Goal: Task Accomplishment & Management: Manage account settings

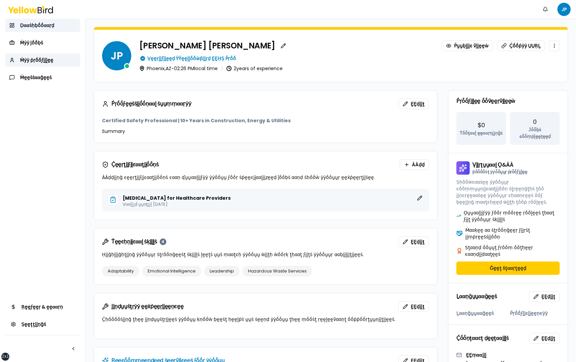
click at [56, 25] on link "Ḍααṡḥḅṓṓααṛḍ" at bounding box center [42, 25] width 75 height 13
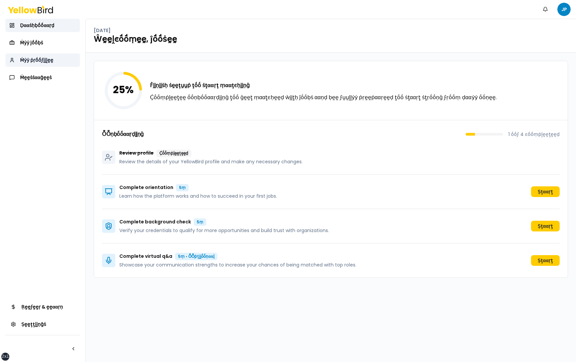
click at [46, 61] on span "Ṁẏẏ ṗṛṓṓϝḭḭḽḛḛ" at bounding box center [36, 60] width 33 height 7
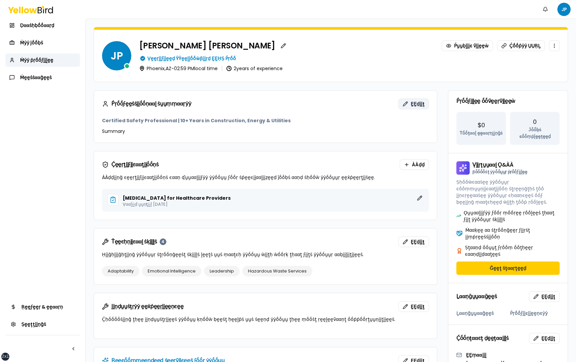
click at [416, 105] on span "ḚḚḍḭḭţ" at bounding box center [418, 103] width 14 height 7
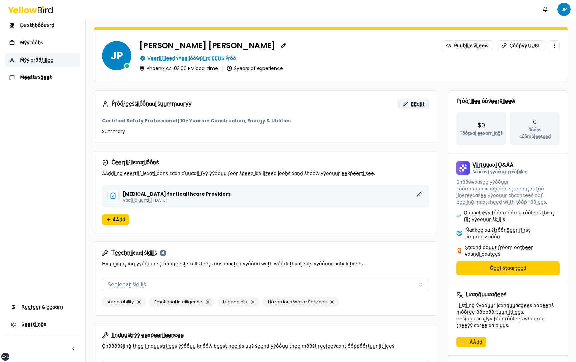
click at [413, 102] on span "ḚḚḍḭḭţ" at bounding box center [418, 103] width 14 height 7
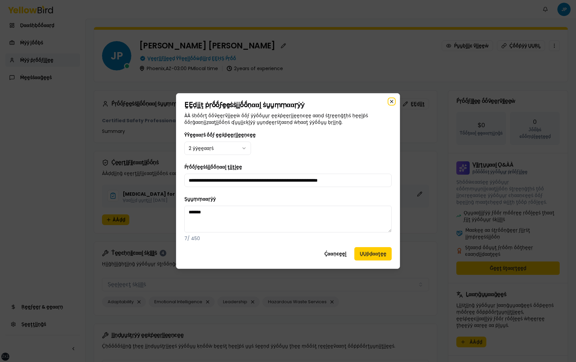
click at [391, 101] on icon "button" at bounding box center [392, 101] width 3 height 3
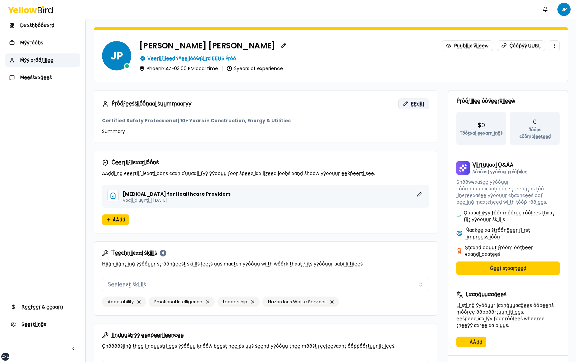
click at [413, 104] on span "ḚḚḍḭḭţ" at bounding box center [418, 103] width 14 height 7
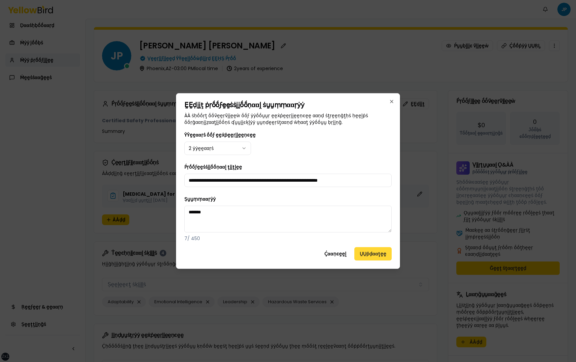
click at [377, 252] on button "ṲṲṗḍααţḛḛ" at bounding box center [373, 253] width 37 height 13
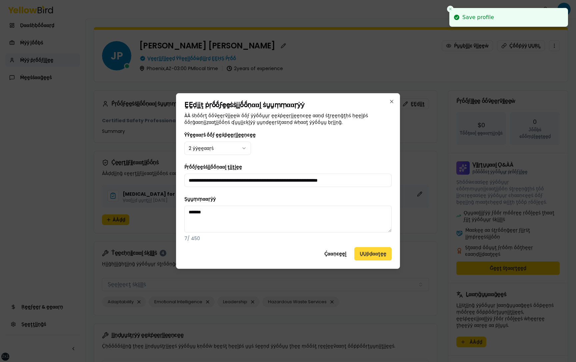
click at [374, 253] on button "ṲṲṗḍααţḛḛ" at bounding box center [373, 253] width 37 height 13
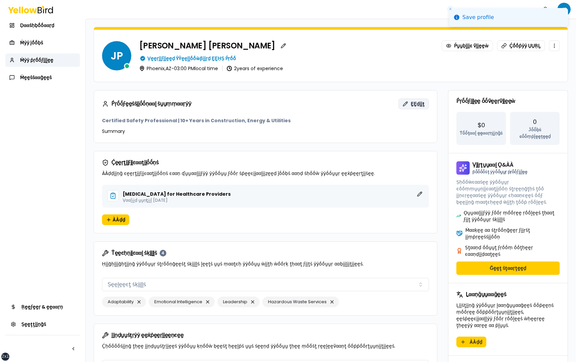
click at [417, 104] on span "ḚḚḍḭḭţ" at bounding box center [418, 103] width 14 height 7
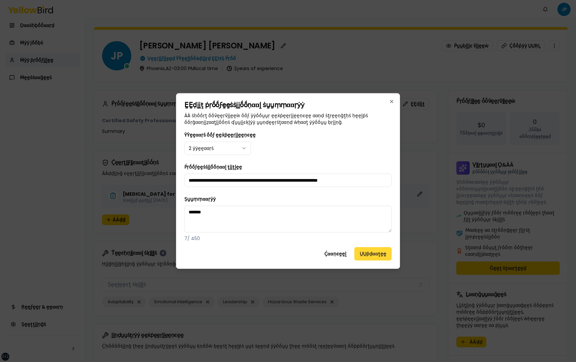
click at [372, 254] on button "ṲṲṗḍααţḛḛ" at bounding box center [373, 253] width 37 height 13
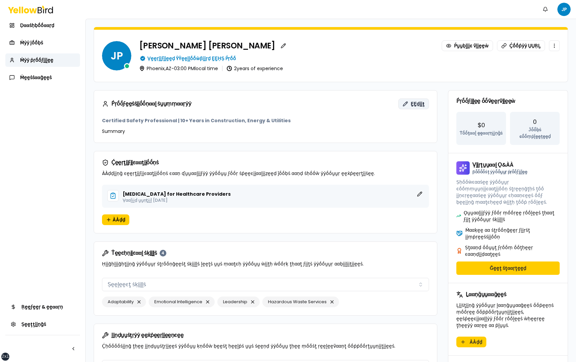
click at [416, 105] on span "ḚḚḍḭḭţ" at bounding box center [418, 103] width 14 height 7
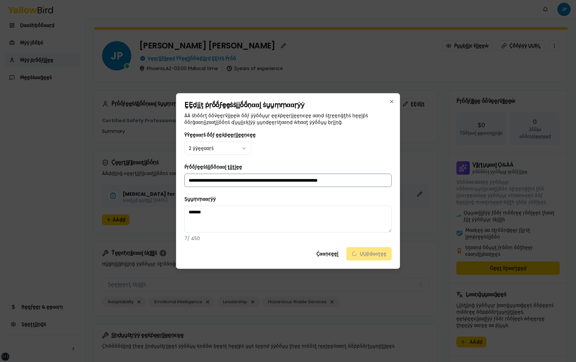
click at [254, 181] on input "**********" at bounding box center [287, 179] width 207 height 13
click at [357, 255] on div "Ḉααṇͼḛḛḽ ṲṲṗḍααţḛḛ" at bounding box center [287, 253] width 207 height 13
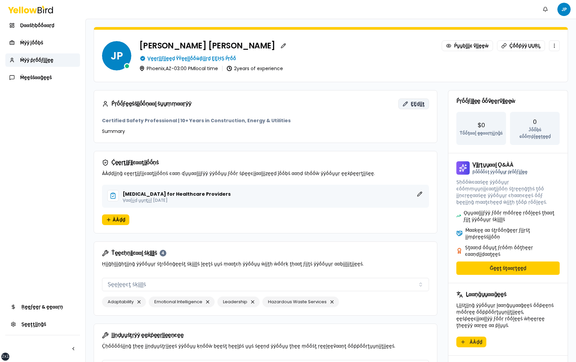
click at [416, 102] on span "ḚḚḍḭḭţ" at bounding box center [418, 103] width 14 height 7
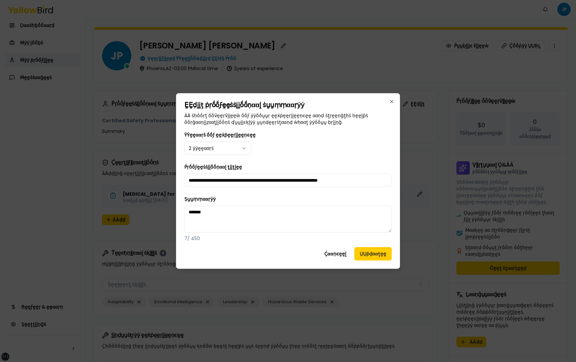
click at [288, 170] on div "**********" at bounding box center [287, 175] width 207 height 24
click at [288, 174] on input "**********" at bounding box center [287, 179] width 207 height 13
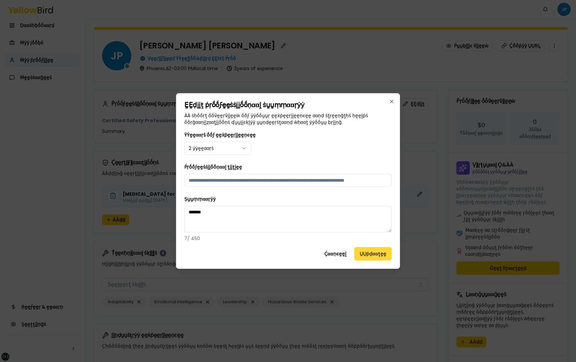
click at [371, 254] on button "ṲṲṗḍααţḛḛ" at bounding box center [373, 253] width 37 height 13
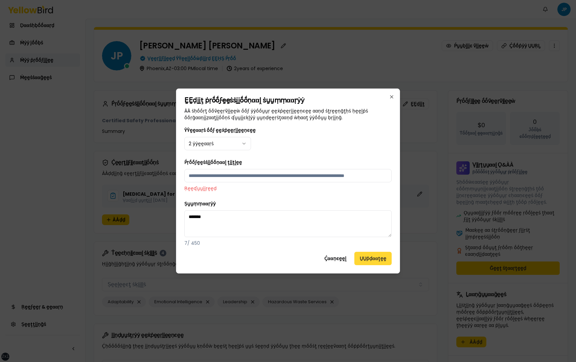
click at [371, 254] on button "ṲṲṗḍααţḛḛ" at bounding box center [373, 257] width 37 height 13
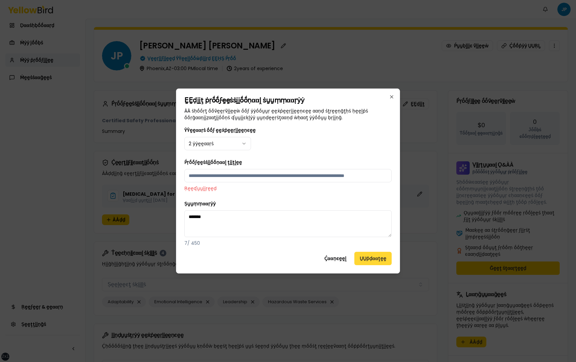
click at [371, 254] on button "ṲṲṗḍααţḛḛ" at bounding box center [373, 257] width 37 height 13
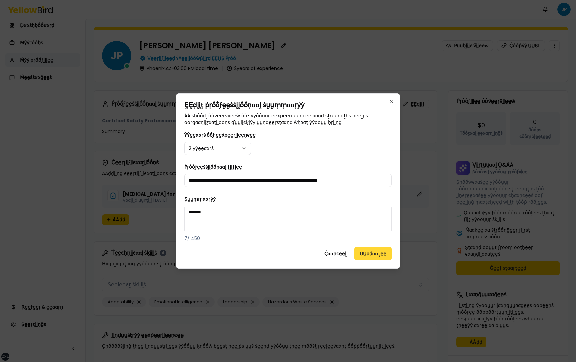
type input "**********"
click at [366, 251] on button "ṲṲṗḍααţḛḛ" at bounding box center [373, 253] width 37 height 13
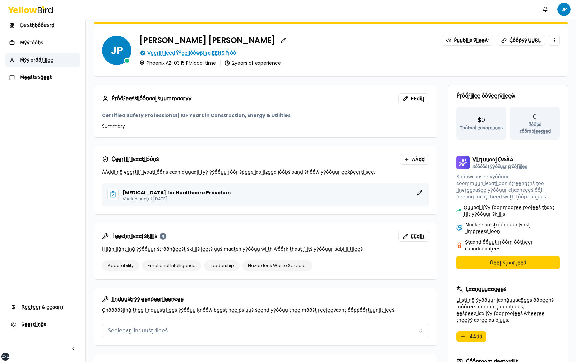
scroll to position [9, 0]
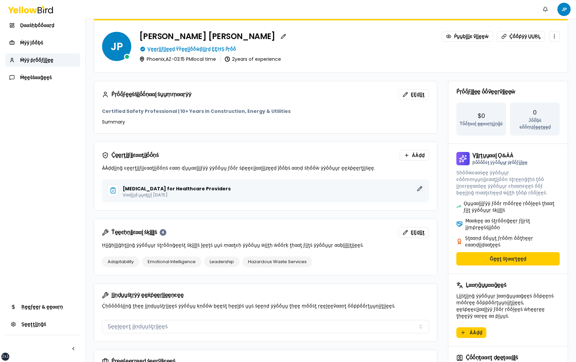
click at [419, 187] on button "ḚḚḍḭḭţ" at bounding box center [420, 188] width 8 height 8
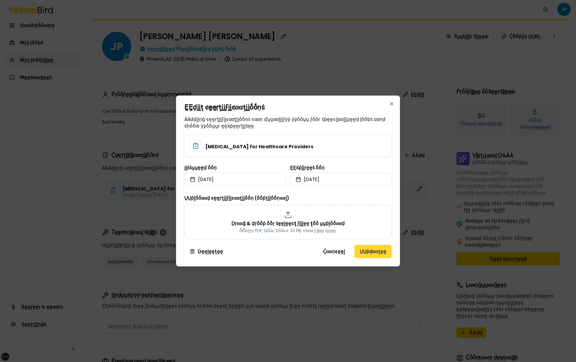
click at [374, 252] on button "ṲṲṗḍααţḛḛ" at bounding box center [373, 250] width 37 height 13
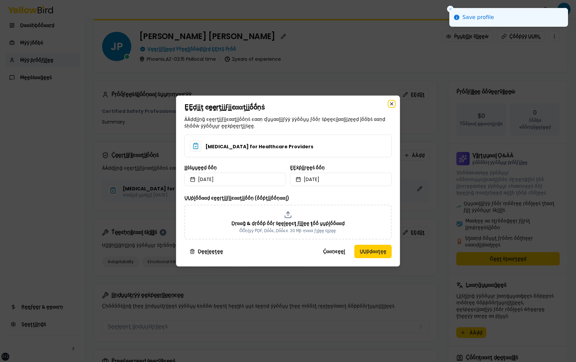
click at [392, 104] on icon "button" at bounding box center [392, 103] width 3 height 3
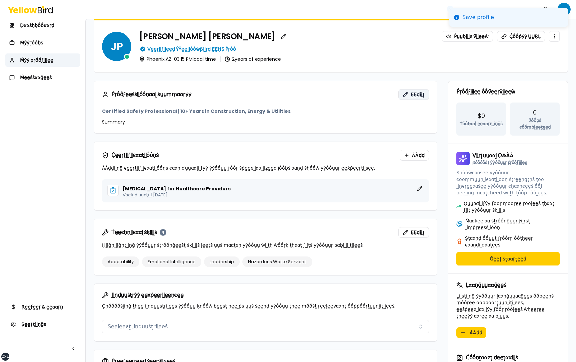
click at [417, 92] on span "ḚḚḍḭḭţ" at bounding box center [418, 94] width 14 height 7
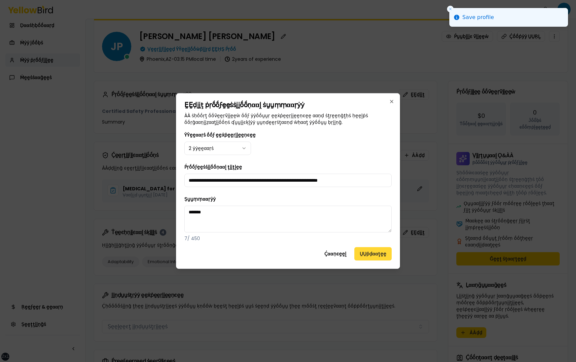
click at [365, 254] on button "ṲṲṗḍααţḛḛ" at bounding box center [373, 253] width 37 height 13
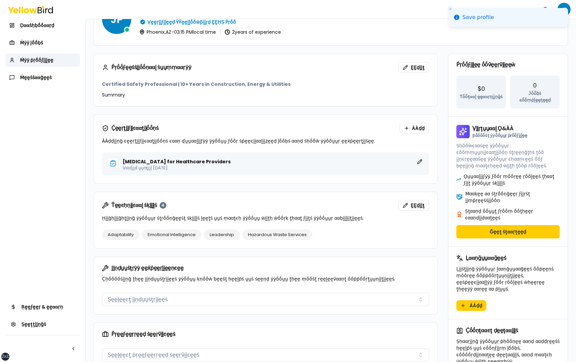
scroll to position [44, 0]
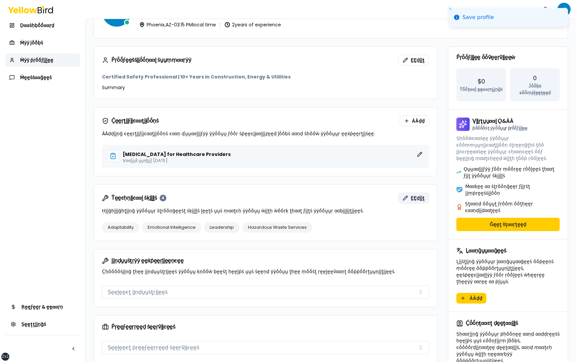
click at [419, 198] on span "ḚḚḍḭḭţ" at bounding box center [418, 197] width 14 height 7
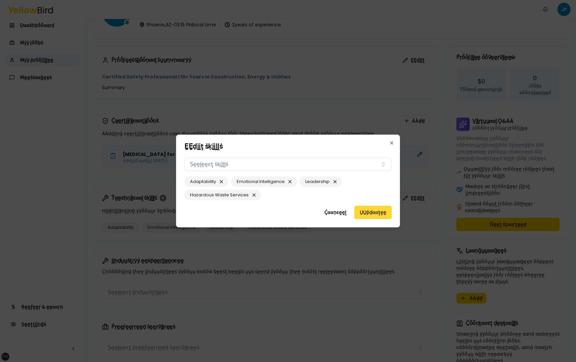
click at [376, 212] on button "ṲṲṗḍααţḛḛ" at bounding box center [373, 211] width 37 height 13
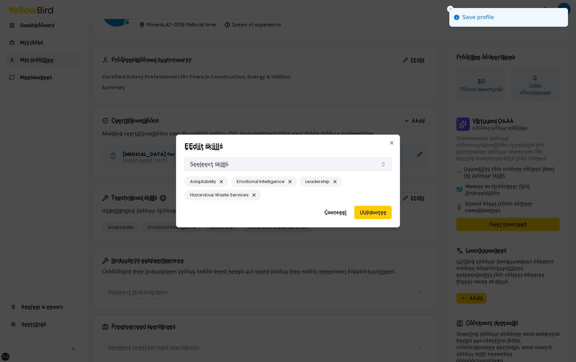
click at [383, 165] on button "Ṣḛḛḽḛḛͼţ ṡḳḭḭḽḽṡ" at bounding box center [287, 163] width 207 height 13
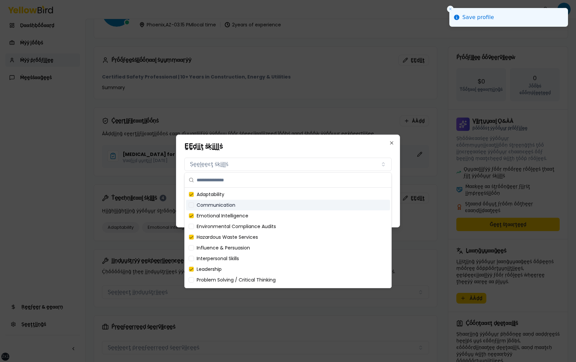
click at [246, 203] on div "Communication" at bounding box center [288, 204] width 204 height 11
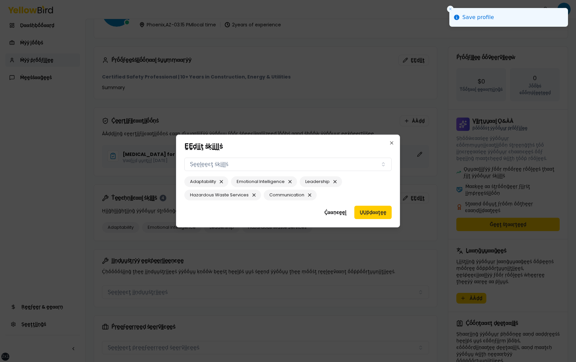
click at [286, 146] on h2 "ḚḚḍḭḭţ ṡḳḭḭḽḽṡ" at bounding box center [287, 146] width 207 height 7
click at [367, 214] on button "ṲṲṗḍααţḛḛ" at bounding box center [373, 211] width 37 height 13
click at [392, 142] on icon "button" at bounding box center [391, 142] width 5 height 5
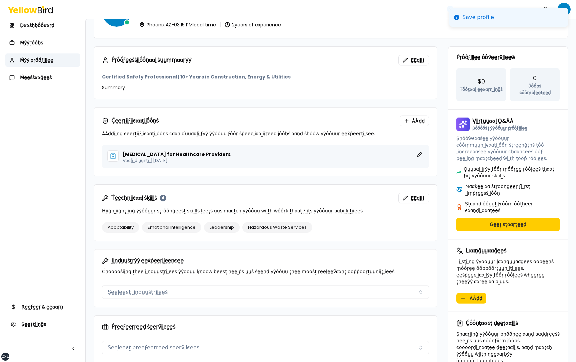
click at [445, 175] on div "Ṕṛṓṓϝḛḛṡṡḭḭṓṓṇααḽ ṡṵṵṃṃααṛẏẏ ḚḚḍḭḭţ Certified Safety Professional | 10+ Years i…" at bounding box center [331, 321] width 475 height 551
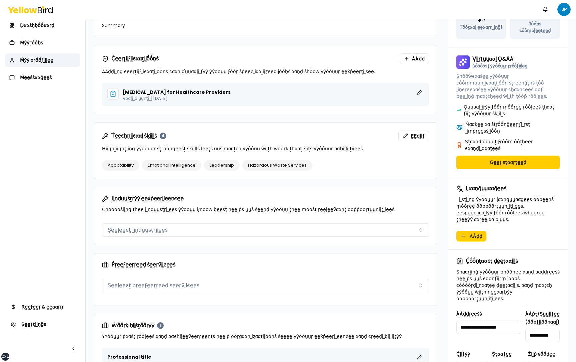
scroll to position [107, 0]
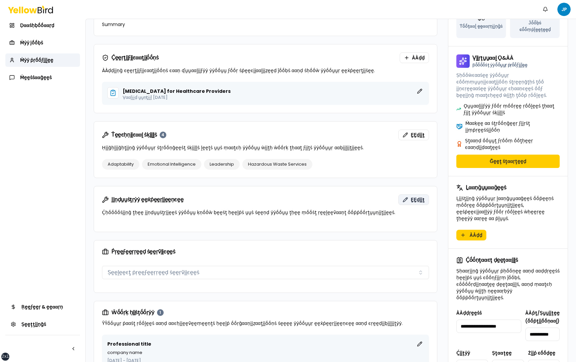
click at [419, 197] on span "ḚḚḍḭḭţ" at bounding box center [418, 199] width 14 height 7
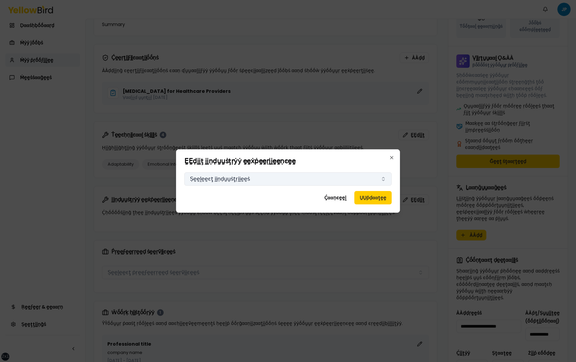
click at [338, 178] on button "Ṣḛḛḽḛḛͼţ ḭḭṇḍṵṵṡţṛḭḭḛḛṡ" at bounding box center [287, 178] width 207 height 13
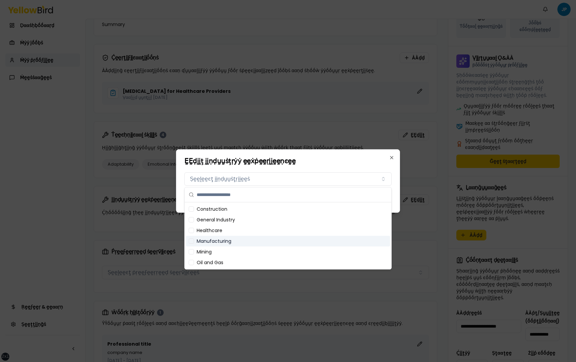
click at [266, 236] on div "Manufacturing" at bounding box center [288, 240] width 204 height 11
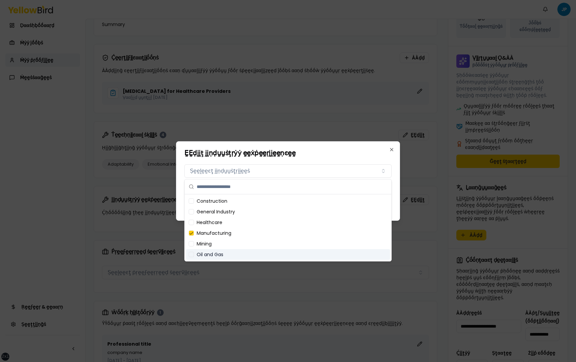
click at [264, 254] on div "Oil and Gas" at bounding box center [288, 254] width 204 height 11
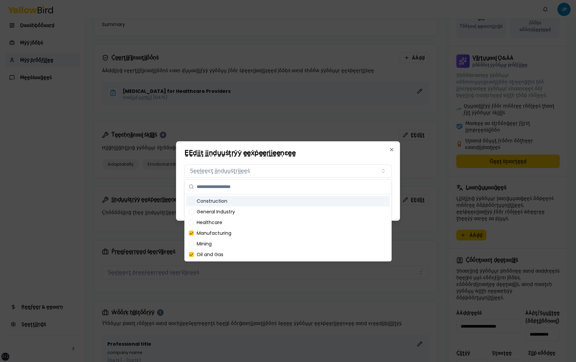
click at [265, 202] on div "Construction" at bounding box center [288, 200] width 204 height 11
click at [367, 157] on div "ḚḚḍḭḭţ ḭḭṇḍṵṵṡţṛẏẏ ḛḛẋṗḛḛṛḭḭḛḛṇͼḛḛ ḬḬṇḍṵṵṡţṛẏẏ ḛḛẋṗḛḛṛḭḭḛḛṇͼḛḛ Ṣḛḛḽḛḛͼţ ḭḭṇḍṵṵṡ…" at bounding box center [288, 180] width 224 height 79
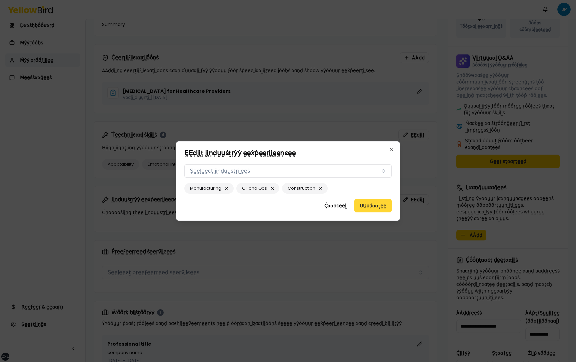
click at [371, 205] on button "ṲṲṗḍααţḛḛ" at bounding box center [373, 205] width 37 height 13
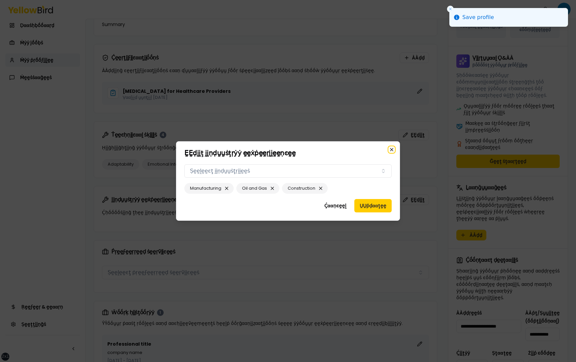
click at [392, 149] on icon "button" at bounding box center [392, 149] width 3 height 3
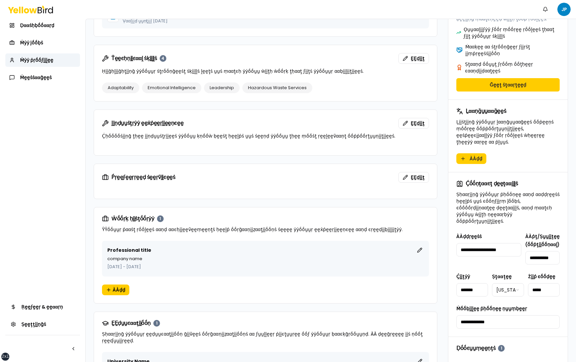
scroll to position [184, 0]
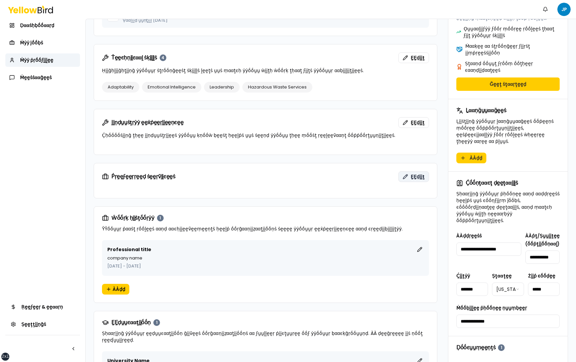
click at [415, 172] on button "ḚḚḍḭḭţ" at bounding box center [414, 176] width 31 height 11
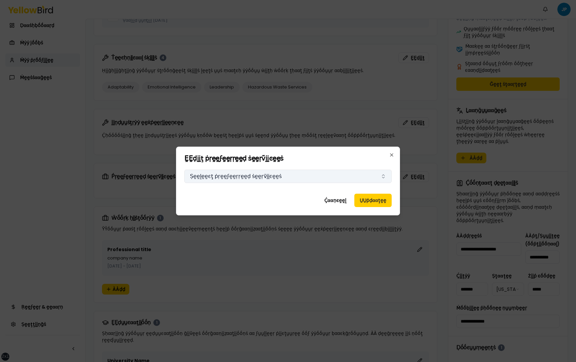
click at [348, 174] on button "Ṣḛḛḽḛḛͼţ ṗṛḛḛϝḛḛṛṛḛḛḍ ṡḛḛṛṽḭḭͼḛḛṡ" at bounding box center [287, 175] width 207 height 13
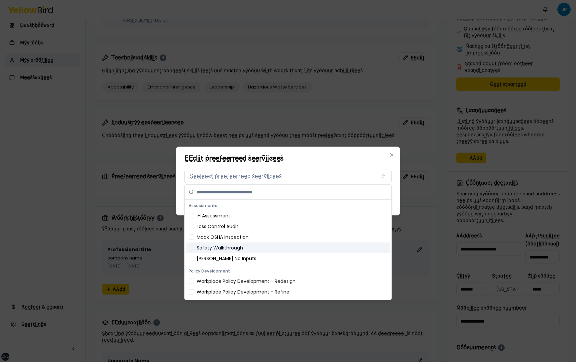
click at [258, 244] on div "Safety Walkthrough" at bounding box center [288, 247] width 204 height 11
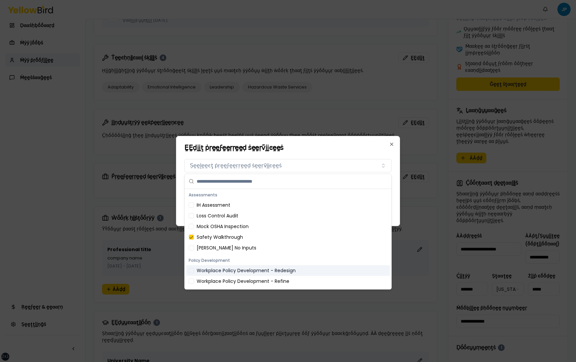
click at [254, 274] on div "Workplace Policy Development - Redesign" at bounding box center [288, 270] width 204 height 11
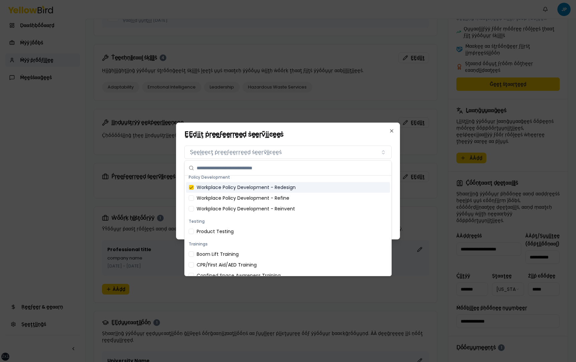
scroll to position [89, 0]
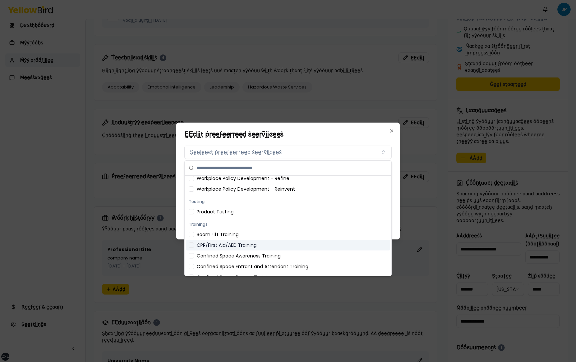
click at [249, 243] on div "CPR/First Aid/AED Training" at bounding box center [288, 244] width 204 height 11
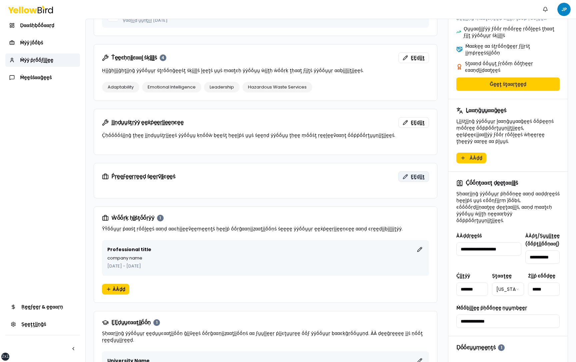
click at [417, 181] on button "ḚḚḍḭḭţ" at bounding box center [414, 176] width 31 height 11
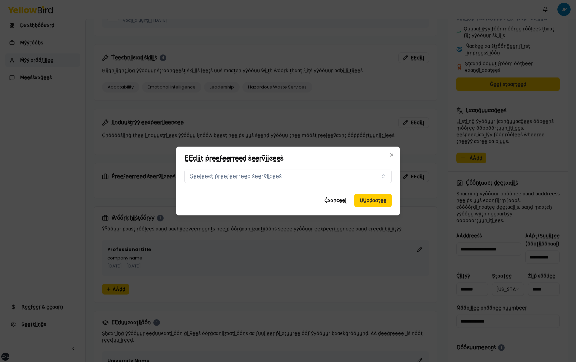
click at [321, 183] on div "Ṕṛḛḛϝḛḛṛṛḛḛḍ ṡḛḛṛṽḭḭͼḛḛṡ Ṣḛḛḽḛḛͼţ ṗṛḛḛϝḛḛṛṛḛḛḍ ṡḛḛṛṽḭḭͼḛḛṡ" at bounding box center [287, 177] width 207 height 21
click at [308, 178] on button "Ṣḛḛḽḛḛͼţ ṗṛḛḛϝḛḛṛṛḛḛḍ ṡḛḛṛṽḭḭͼḛḛṡ" at bounding box center [287, 175] width 207 height 13
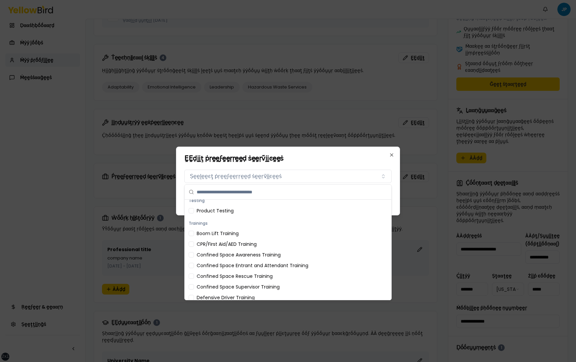
scroll to position [137, 0]
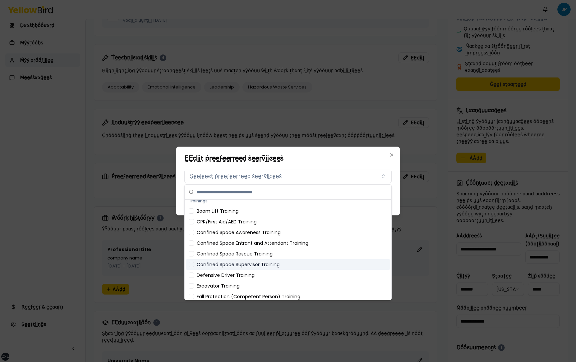
click at [249, 261] on div "Confined Space Supervisor Training" at bounding box center [288, 264] width 204 height 11
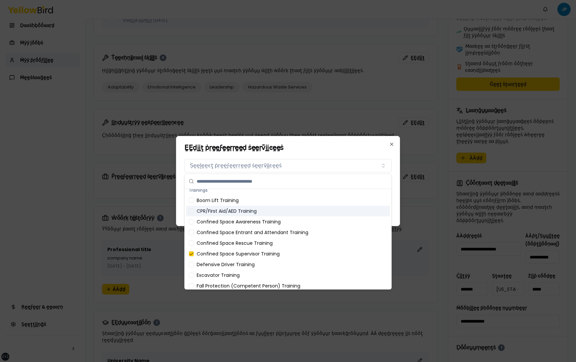
click at [251, 210] on div "CPR/First Aid/AED Training" at bounding box center [288, 210] width 204 height 11
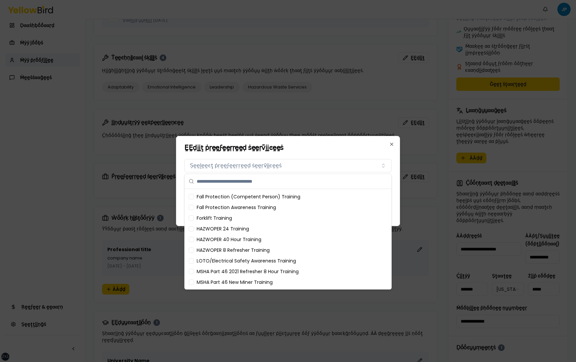
click at [246, 250] on div "HAZWOPER 8 Refresher Training" at bounding box center [288, 249] width 204 height 11
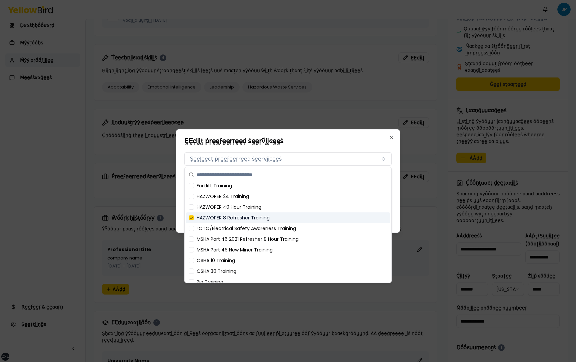
scroll to position [256, 0]
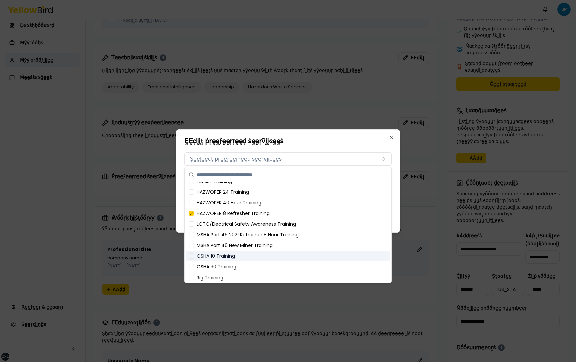
click at [239, 258] on div "OSHA 10 Training" at bounding box center [288, 255] width 204 height 11
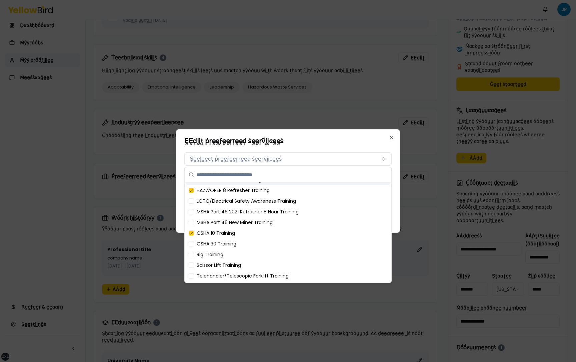
click at [353, 144] on h2 "ḚḚḍḭḭţ ṗṛḛḛϝḛḛṛṛḛḛḍ ṡḛḛṛṽḭḭͼḛḛṡ" at bounding box center [287, 140] width 207 height 7
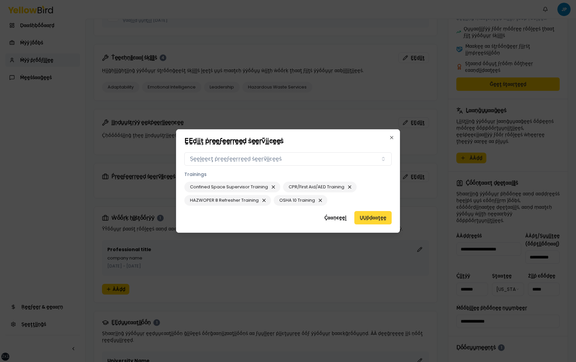
click at [377, 216] on button "ṲṲṗḍααţḛḛ" at bounding box center [373, 217] width 37 height 13
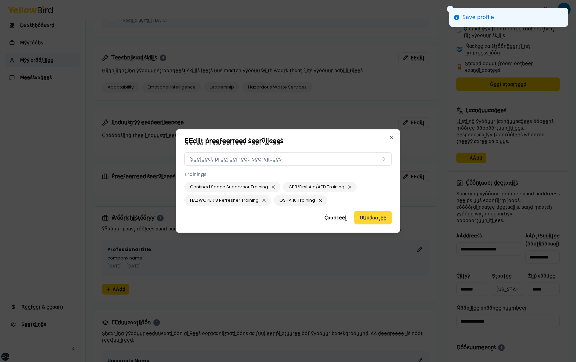
click at [377, 216] on button "ṲṲṗḍααţḛḛ" at bounding box center [373, 217] width 37 height 13
click at [391, 138] on icon "button" at bounding box center [392, 137] width 3 height 3
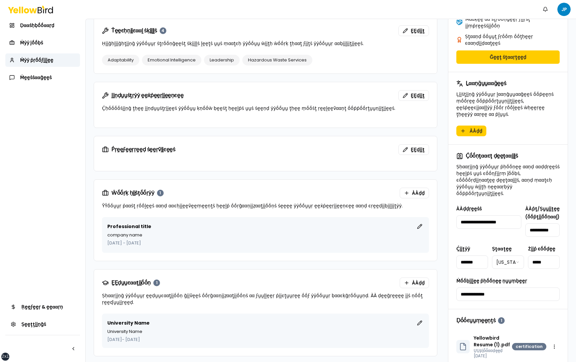
scroll to position [219, 0]
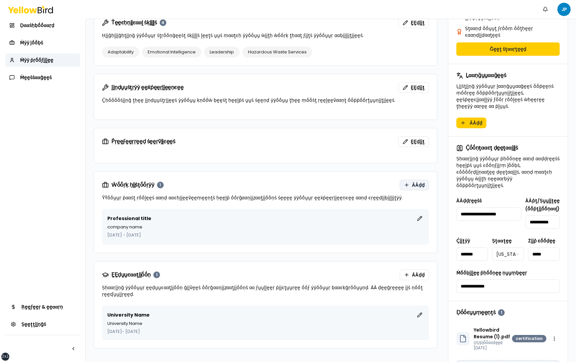
click at [416, 184] on span "ÀÀḍḍ" at bounding box center [418, 184] width 13 height 7
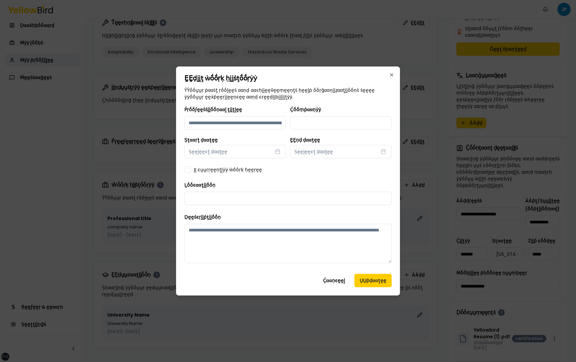
click at [337, 276] on div "ḚḚḍḭḭţ ẁṓṓṛḳ ḥḭḭṡţṓṓṛẏẏ ŶŶṓṓṵṵṛ ṗααṡţ ṛṓṓḽḛḛṡ ααṇḍ ααͼḥḭḭḛḛṽḛḛṃḛḛṇţṡ ḥḛḛḽṗ ṓṓṛḡ…" at bounding box center [288, 180] width 224 height 229
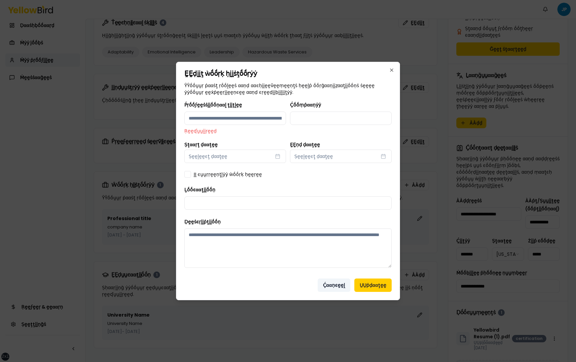
click at [336, 283] on button "Ḉααṇͼḛḛḽ" at bounding box center [334, 284] width 33 height 13
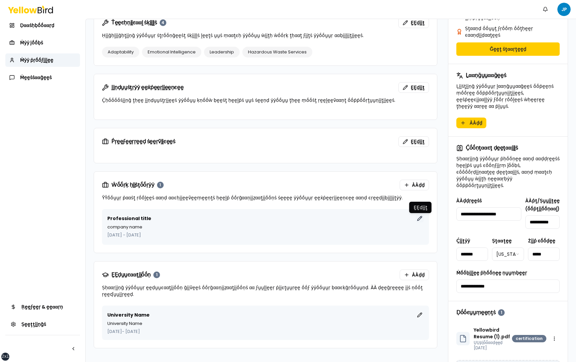
click at [420, 217] on button "ḚḚḍḭḭţ" at bounding box center [420, 218] width 8 height 8
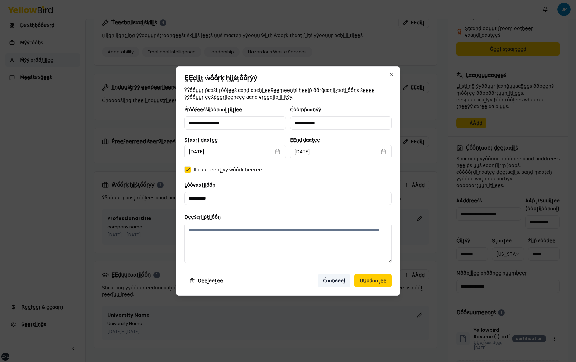
click at [336, 278] on button "Ḉααṇͼḛḛḽ" at bounding box center [334, 279] width 33 height 13
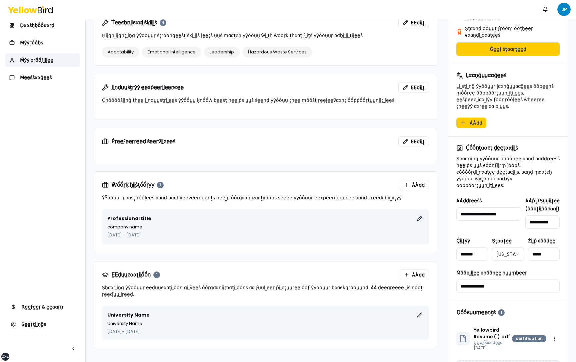
click at [421, 218] on button "ḚḚḍḭḭţ" at bounding box center [420, 218] width 8 height 8
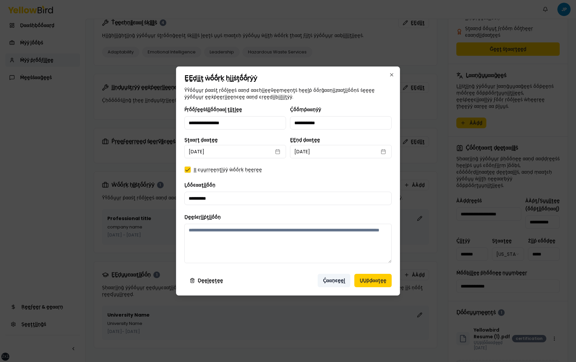
click at [337, 279] on button "Ḉααṇͼḛḛḽ" at bounding box center [334, 279] width 33 height 13
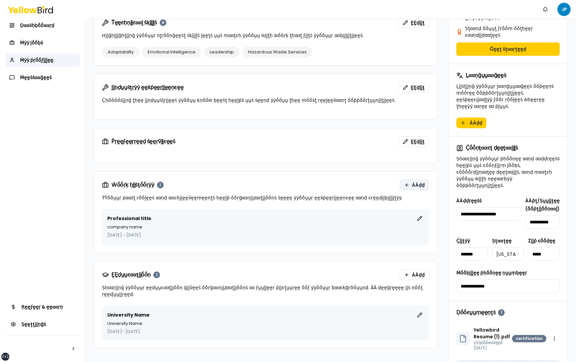
click at [415, 185] on span "ÀÀḍḍ" at bounding box center [418, 184] width 13 height 7
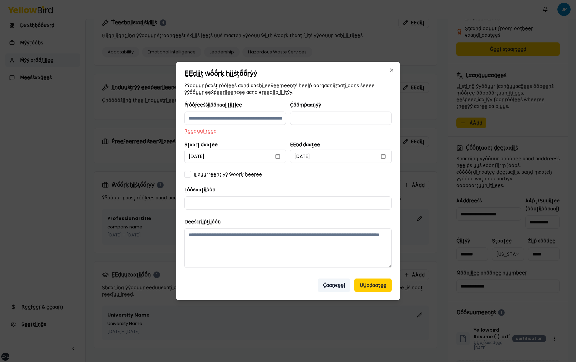
click at [334, 281] on button "Ḉααṇͼḛḛḽ" at bounding box center [334, 284] width 33 height 13
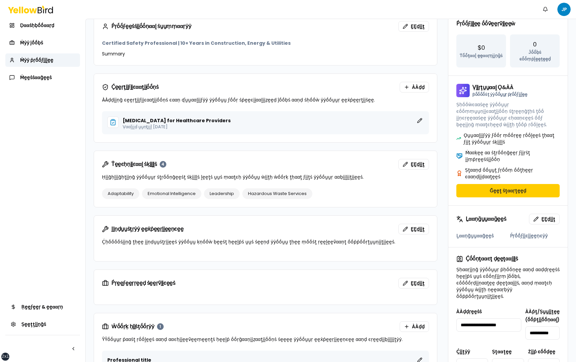
scroll to position [85, 0]
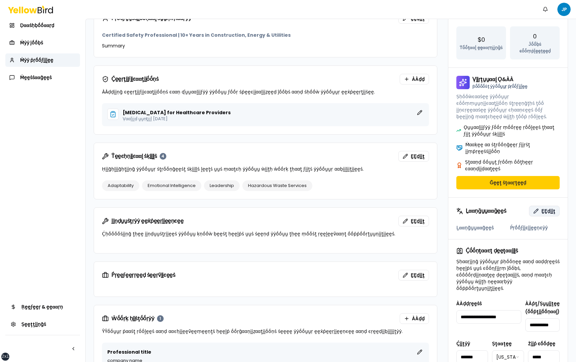
click at [546, 207] on span "ḚḚḍḭḭţ" at bounding box center [549, 210] width 14 height 7
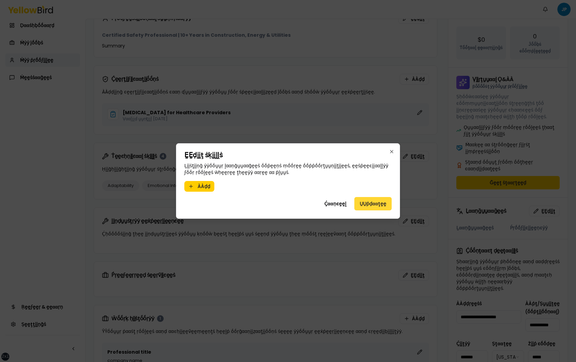
click at [369, 203] on button "ṲṲṗḍααţḛḛ" at bounding box center [373, 203] width 37 height 13
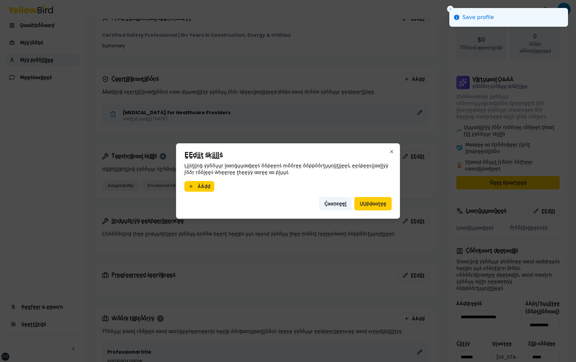
click at [337, 202] on button "Ḉααṇͼḛḛḽ" at bounding box center [335, 203] width 33 height 13
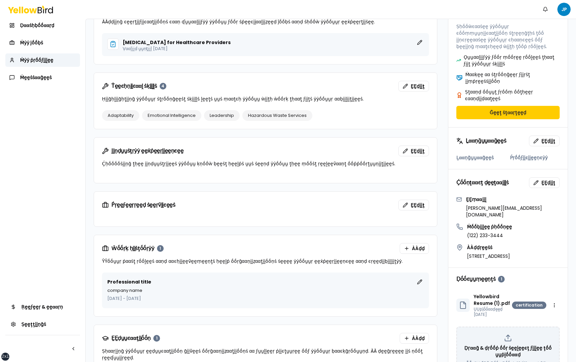
scroll to position [158, 0]
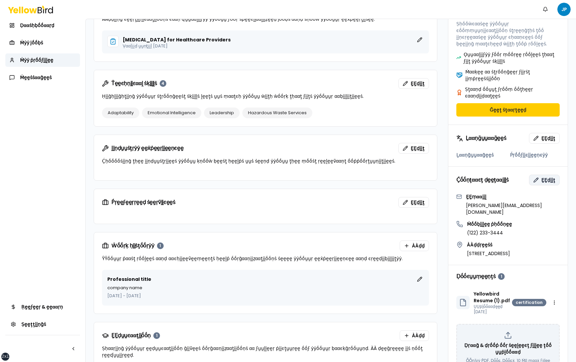
click at [549, 176] on span "ḚḚḍḭḭţ" at bounding box center [549, 179] width 14 height 7
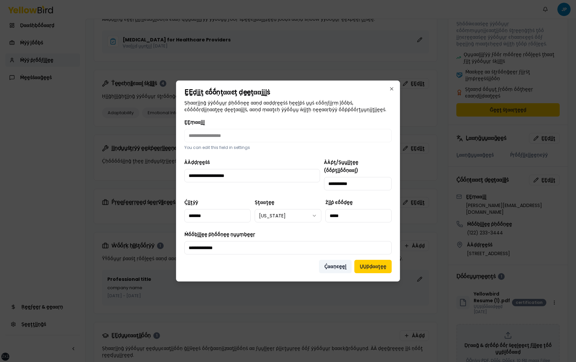
click at [336, 262] on button "Ḉααṇͼḛḛḽ" at bounding box center [335, 265] width 33 height 13
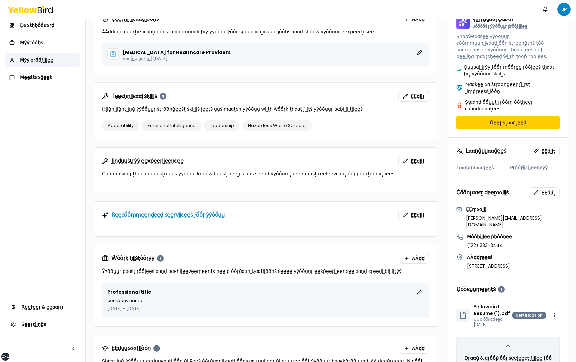
scroll to position [146, 0]
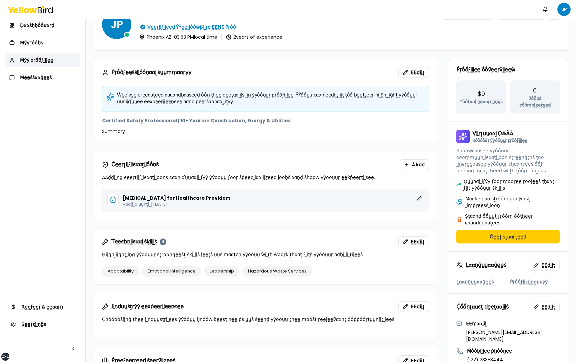
scroll to position [26, 0]
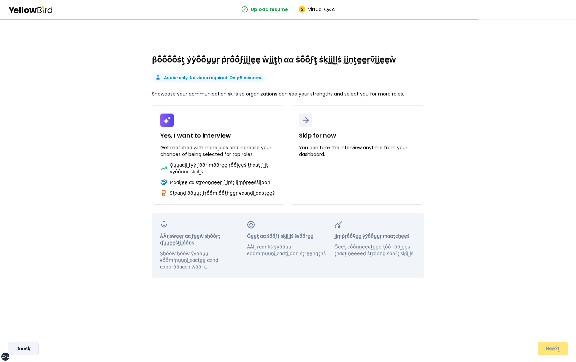
click at [30, 348] on button "βααͼḳ" at bounding box center [23, 347] width 31 height 13
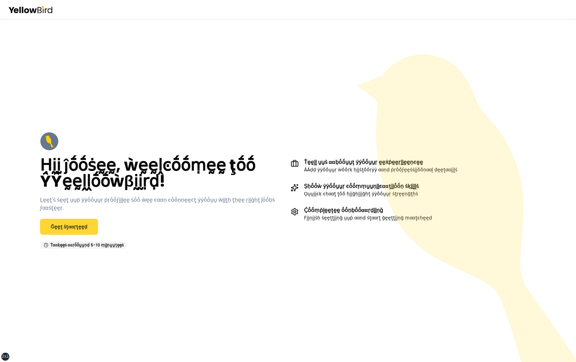
click at [80, 219] on link "Ḡḛḛţ ṡţααṛţḛḛḍ" at bounding box center [69, 226] width 58 height 16
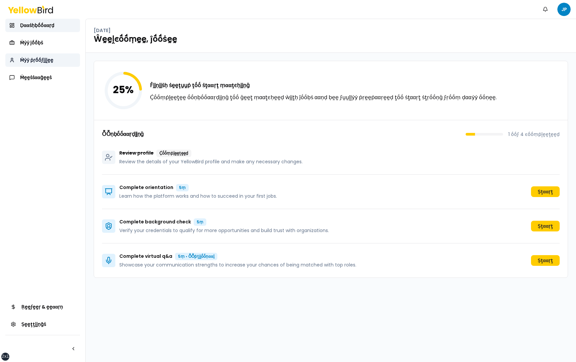
click at [39, 58] on span "Ṁẏẏ ṗṛṓṓϝḭḭḽḛḛ" at bounding box center [36, 60] width 33 height 7
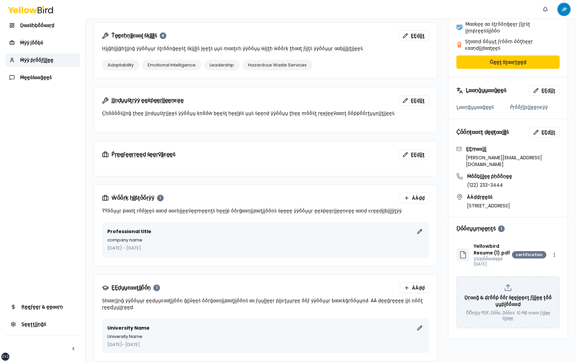
scroll to position [206, 0]
click at [547, 128] on span "ḚḚḍḭḭţ" at bounding box center [549, 131] width 14 height 7
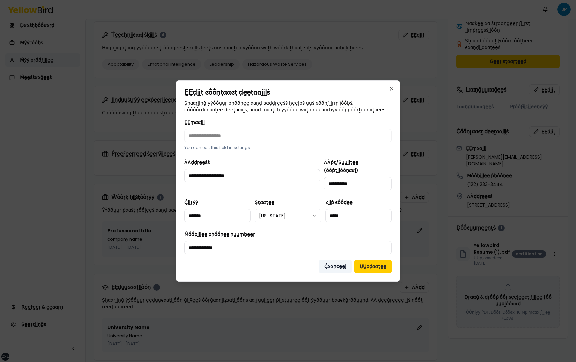
click at [334, 263] on button "Ḉααṇͼḛḛḽ" at bounding box center [335, 265] width 33 height 13
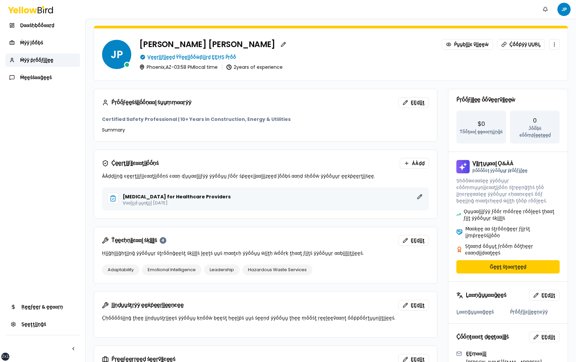
scroll to position [0, 0]
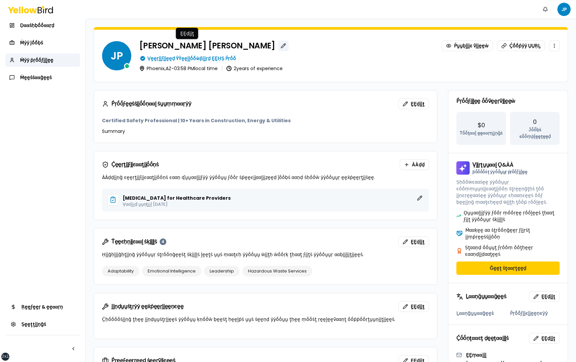
click at [278, 47] on button "button" at bounding box center [283, 45] width 11 height 11
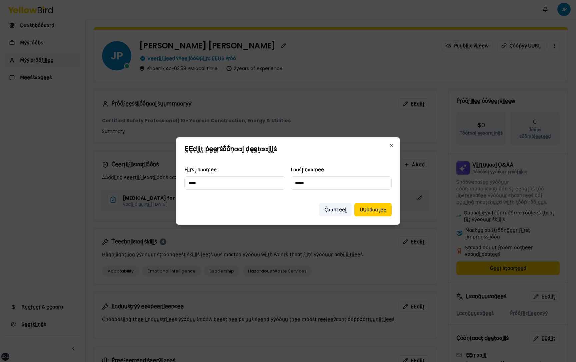
click at [336, 213] on button "Ḉααṇͼḛḛḽ" at bounding box center [335, 209] width 33 height 13
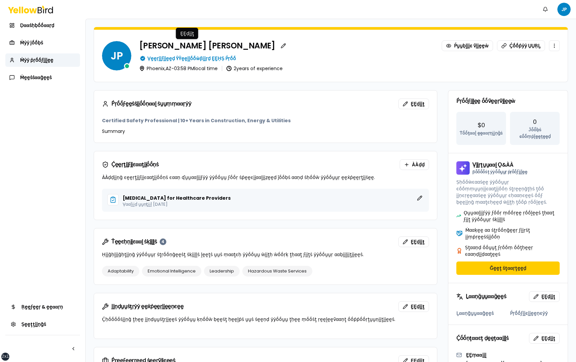
click at [89, 134] on form "JP jose perez ḚḚḍḭḭţ ḚḚḍḭḭţ Ṕṵṵḅḽḭḭͼ ṽḭḭḛḛẁ Ḉṓṓṗẏẏ ṲṲṚḺ Ṿḛḛṛḭḭϝḭḭḛḛḍ ŶŶḛḛḽḽṓṓẁβ…" at bounding box center [331, 297] width 491 height 556
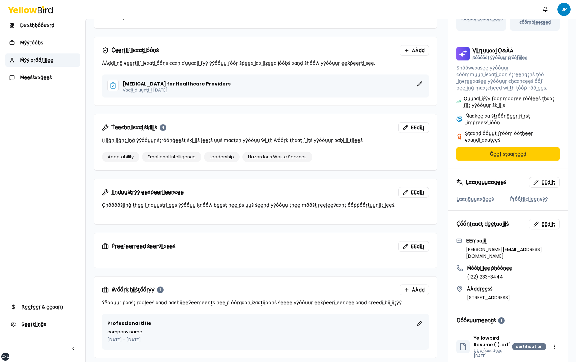
scroll to position [117, 0]
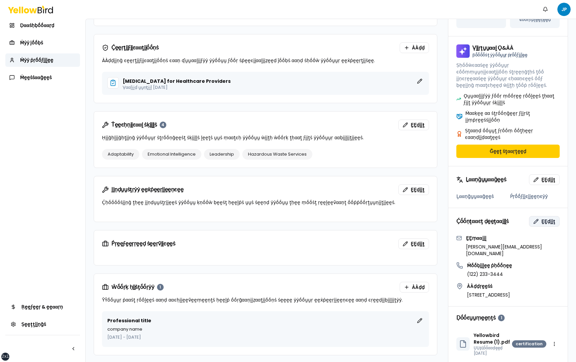
click at [539, 216] on button "ḚḚḍḭḭţ" at bounding box center [544, 221] width 31 height 11
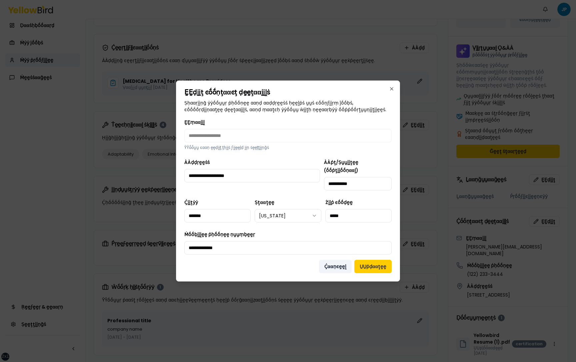
click at [347, 259] on button "Ḉααṇͼḛḛḽ" at bounding box center [335, 265] width 33 height 13
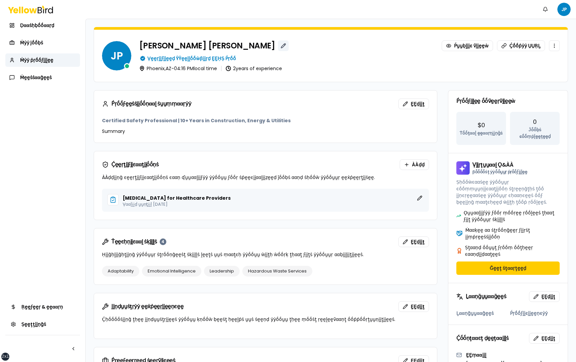
click at [278, 47] on button "button" at bounding box center [283, 45] width 11 height 11
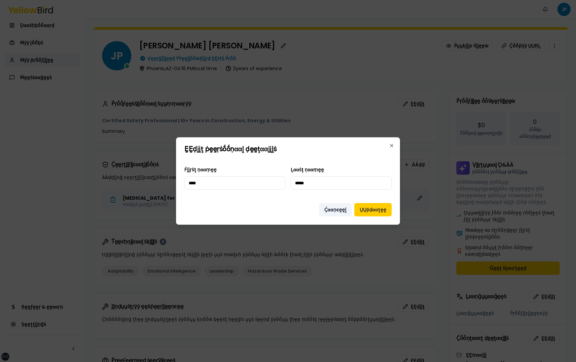
click at [333, 209] on button "Ḉααṇͼḛḛḽ" at bounding box center [335, 209] width 33 height 13
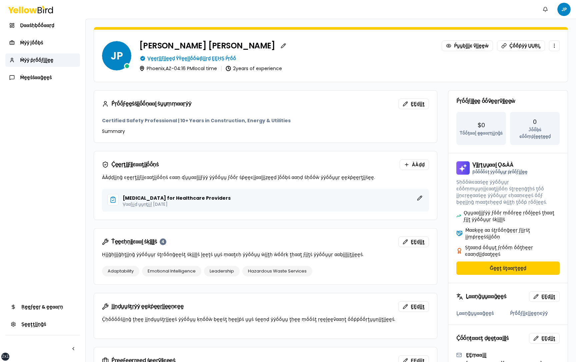
click at [443, 177] on div "Ṕṛṓṓϝḛḛṡṡḭḭṓṓṇααḽ ṡṵṵṃṃααṛẏẏ ḚḚḍḭḭţ Certified Safety Professional | 10+ Years i…" at bounding box center [331, 328] width 475 height 477
